Goal: Information Seeking & Learning: Learn about a topic

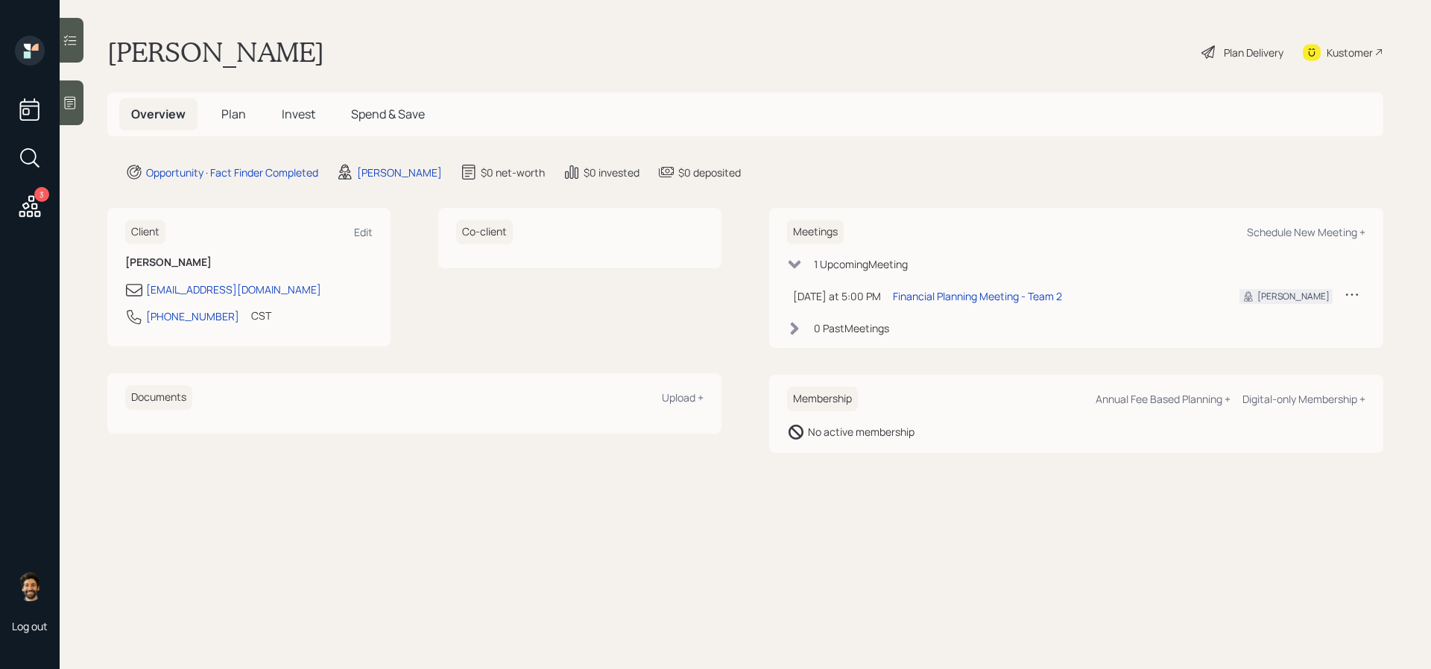
click at [73, 108] on icon at bounding box center [70, 102] width 15 height 15
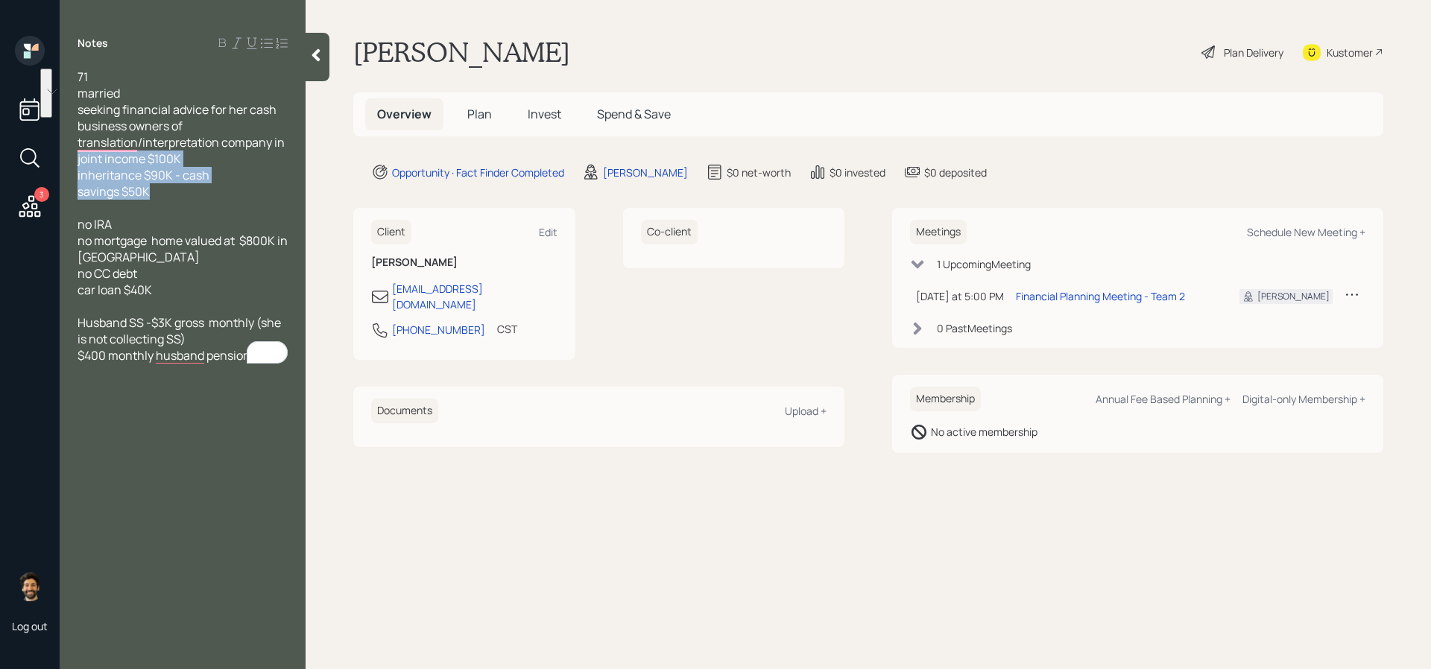
drag, startPoint x: 168, startPoint y: 187, endPoint x: 78, endPoint y: 159, distance: 95.3
click at [78, 159] on div "71 married seeking financial advice for her cash business owners of translation…" at bounding box center [183, 134] width 210 height 131
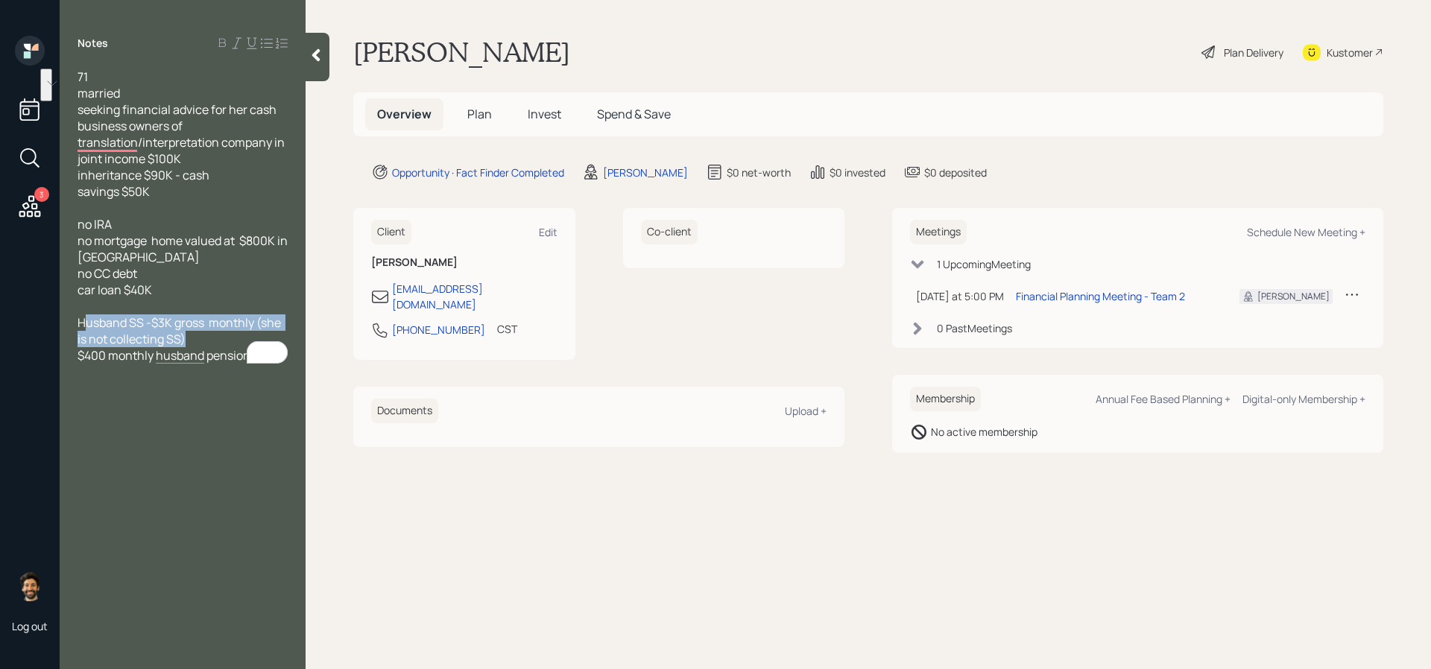
drag, startPoint x: 197, startPoint y: 339, endPoint x: 89, endPoint y: 324, distance: 109.2
click at [89, 324] on div "Husband SS -$3K gross monthly (she is not collecting SS) $400 monthly husband p…" at bounding box center [183, 339] width 210 height 49
click at [117, 315] on span "Husband SS -$3K gross monthly (she is not collecting SS) $400 monthly husband p…" at bounding box center [181, 339] width 206 height 49
drag, startPoint x: 199, startPoint y: 338, endPoint x: 72, endPoint y: 321, distance: 128.0
click at [72, 321] on div "71 married seeking financial advice for her cash business owners of translation…" at bounding box center [183, 216] width 246 height 295
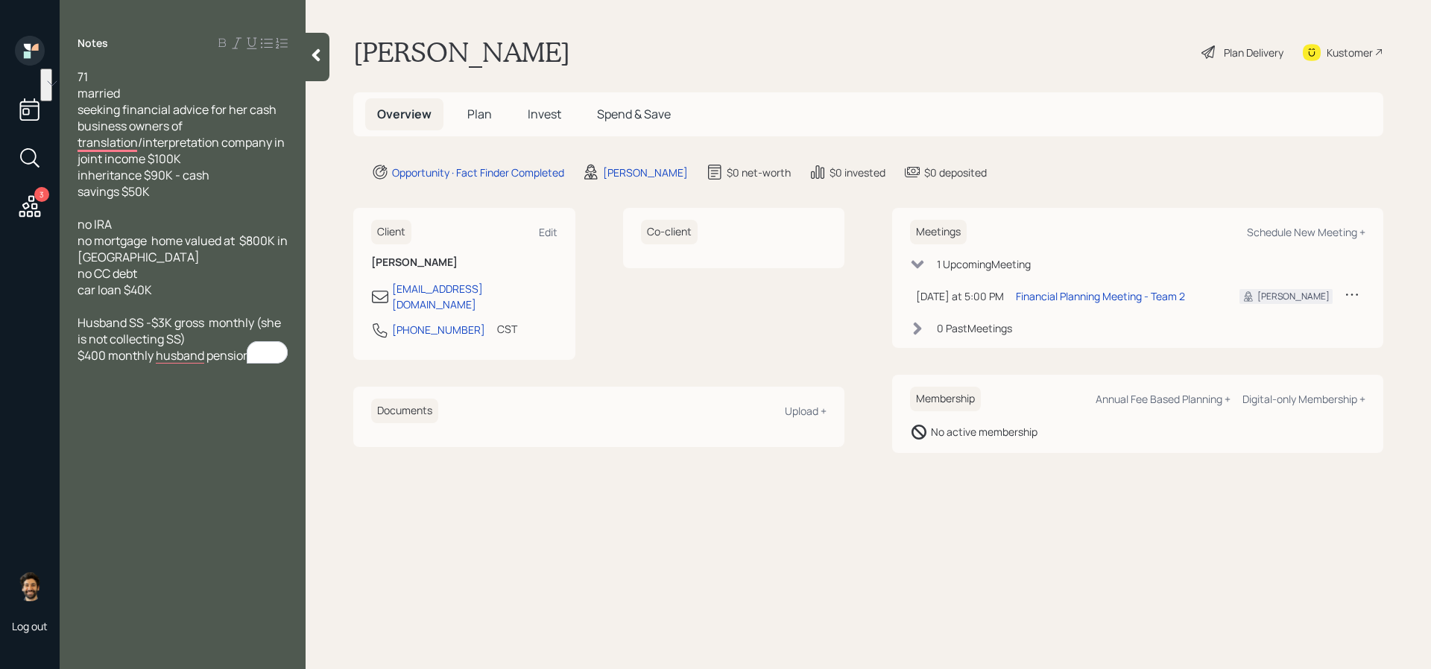
click at [127, 304] on div "To enrich screen reader interactions, please activate Accessibility in Grammarl…" at bounding box center [183, 306] width 210 height 16
drag, startPoint x: 204, startPoint y: 341, endPoint x: 86, endPoint y: 315, distance: 121.2
click at [86, 315] on div "Husband SS -$3K gross monthly (she is not collecting SS) $400 monthly husband p…" at bounding box center [183, 339] width 210 height 49
click at [122, 275] on span "no IRA no mortgage home valued at $800K in [GEOGRAPHIC_DATA] no CC debt car loa…" at bounding box center [184, 257] width 212 height 82
click at [192, 332] on div "Husband SS -$3K gross monthly (she is not collecting SS) $400 monthly husband p…" at bounding box center [183, 339] width 210 height 49
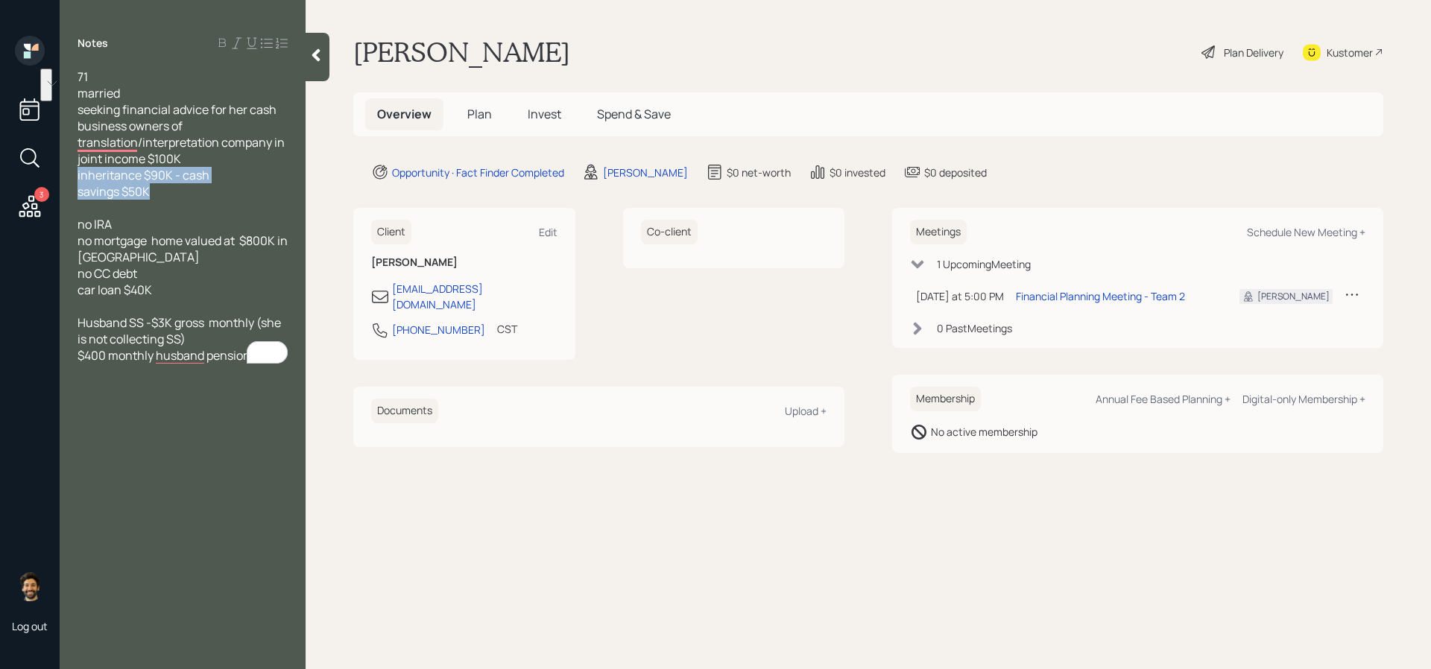
drag, startPoint x: 172, startPoint y: 192, endPoint x: 75, endPoint y: 179, distance: 98.6
click at [75, 179] on div "71 married seeking financial advice for her cash business owners of translation…" at bounding box center [183, 216] width 246 height 295
click at [170, 192] on div "71 married seeking financial advice for her cash business owners of translation…" at bounding box center [183, 134] width 210 height 131
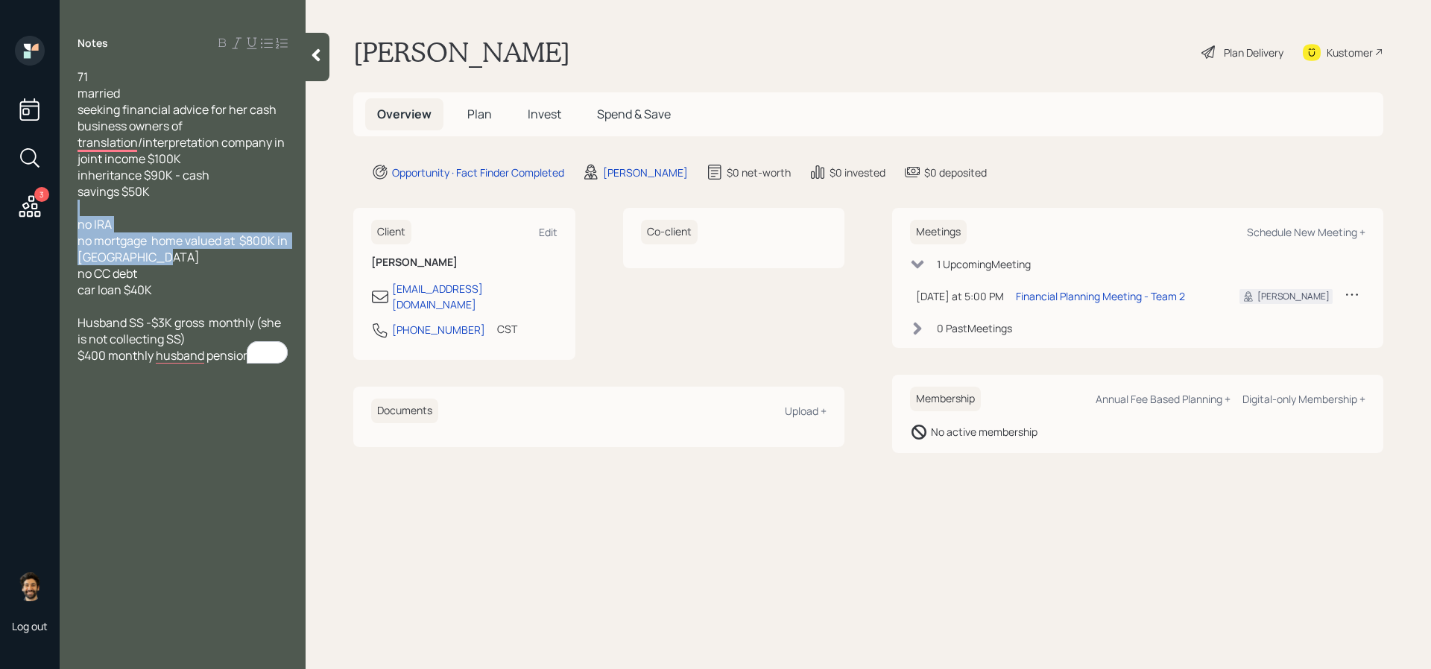
drag, startPoint x: 192, startPoint y: 277, endPoint x: 102, endPoint y: 214, distance: 109.6
click at [102, 214] on div "71 married seeking financial advice for her cash business owners of translation…" at bounding box center [183, 216] width 210 height 295
